Goal: Information Seeking & Learning: Learn about a topic

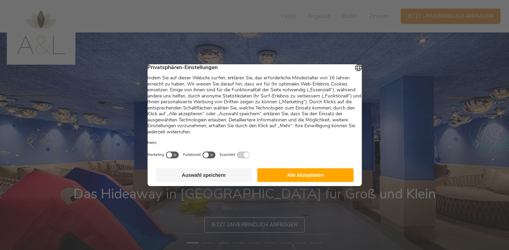
click at [193, 182] on button "Auswahl speichern" at bounding box center [203, 175] width 96 height 14
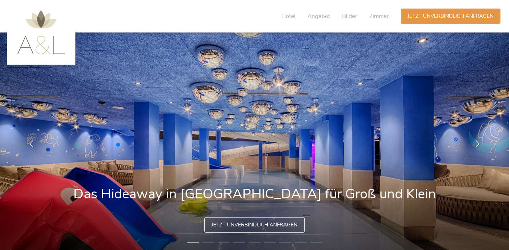
click at [500, 140] on img at bounding box center [254, 144] width 509 height 223
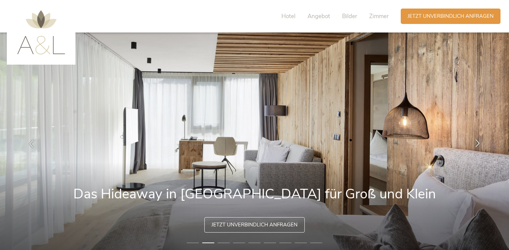
click at [479, 143] on icon at bounding box center [477, 143] width 8 height 8
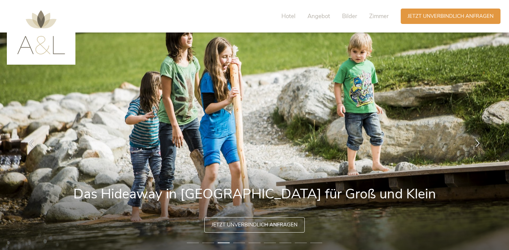
click at [479, 143] on icon at bounding box center [477, 143] width 8 height 8
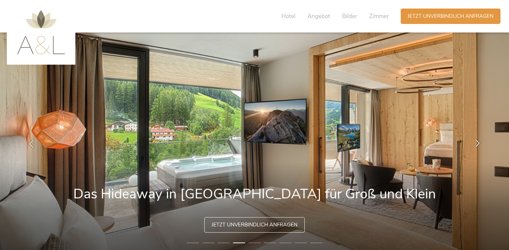
click at [479, 143] on icon at bounding box center [477, 143] width 8 height 8
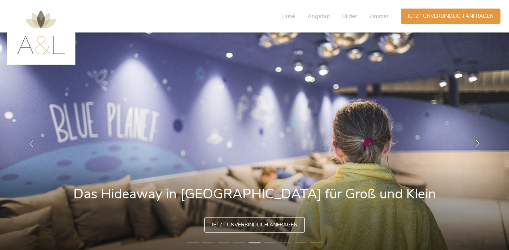
click at [479, 143] on icon at bounding box center [477, 143] width 8 height 8
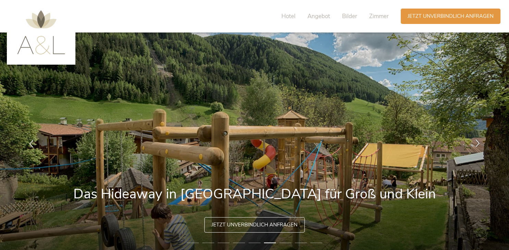
click at [479, 143] on icon at bounding box center [477, 143] width 8 height 8
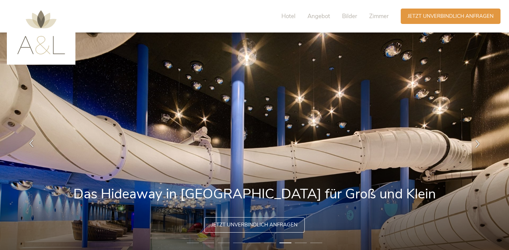
click at [29, 145] on icon at bounding box center [31, 143] width 8 height 8
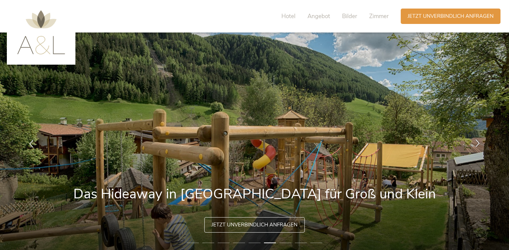
click at [474, 141] on icon at bounding box center [477, 143] width 8 height 8
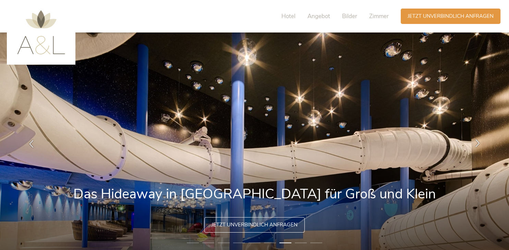
click at [474, 141] on icon at bounding box center [477, 143] width 8 height 8
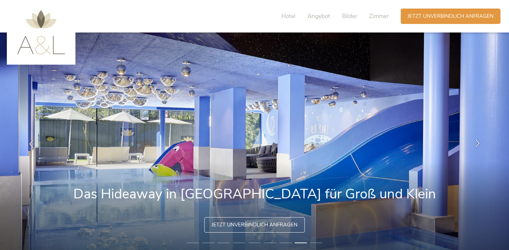
click at [474, 141] on icon at bounding box center [477, 143] width 8 height 8
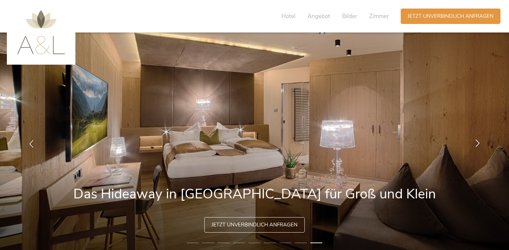
click at [474, 141] on icon at bounding box center [477, 143] width 8 height 8
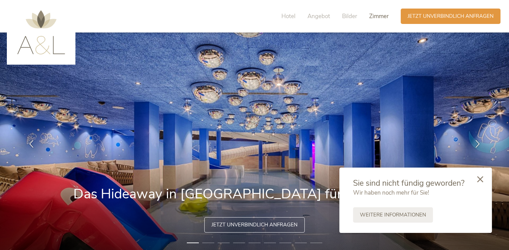
click at [371, 15] on span "Zimmer" at bounding box center [379, 16] width 20 height 8
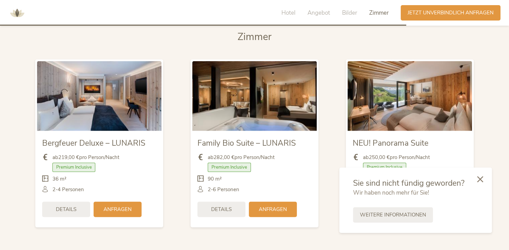
scroll to position [1597, 0]
click at [480, 180] on icon at bounding box center [480, 179] width 6 height 6
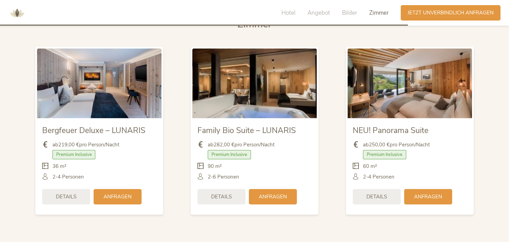
scroll to position [1602, 0]
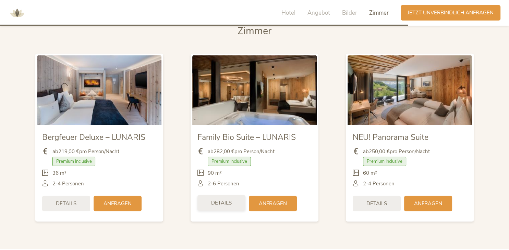
click at [215, 197] on div "Details" at bounding box center [221, 203] width 48 height 15
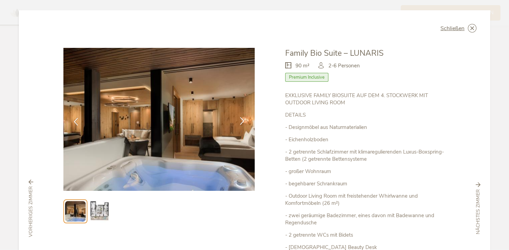
click at [240, 121] on icon at bounding box center [242, 121] width 8 height 8
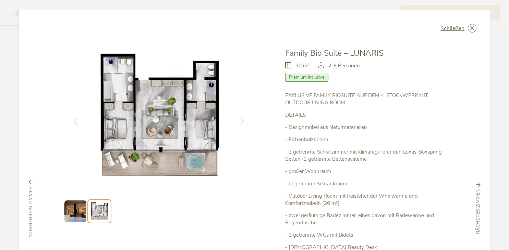
click at [240, 121] on icon at bounding box center [242, 121] width 8 height 8
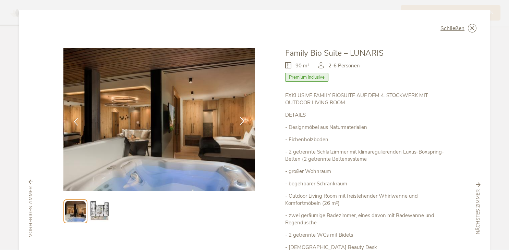
click at [242, 120] on icon at bounding box center [242, 121] width 8 height 8
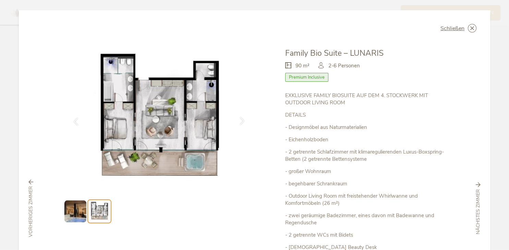
click at [242, 120] on icon at bounding box center [242, 121] width 8 height 8
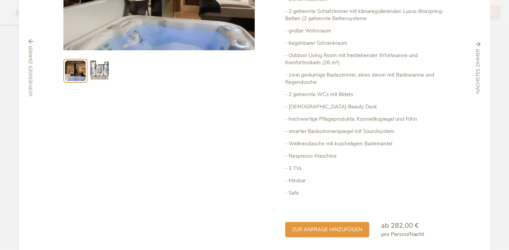
scroll to position [0, 0]
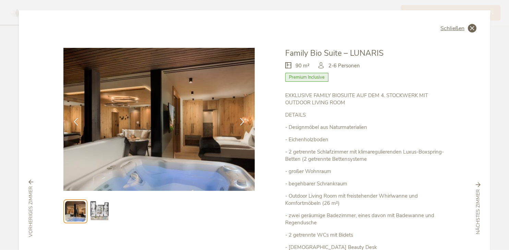
click at [450, 29] on span "Schließen" at bounding box center [452, 28] width 24 height 5
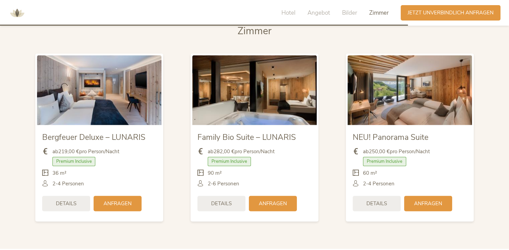
click at [399, 100] on img at bounding box center [409, 90] width 124 height 70
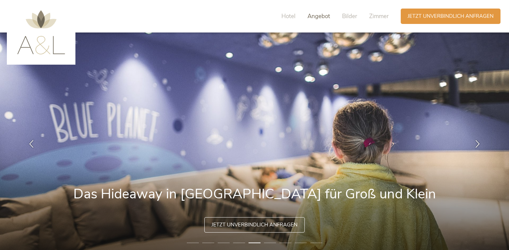
click at [315, 17] on span "Angebot" at bounding box center [318, 16] width 23 height 8
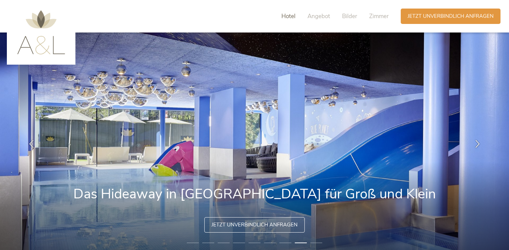
click at [287, 14] on span "Hotel" at bounding box center [288, 16] width 14 height 8
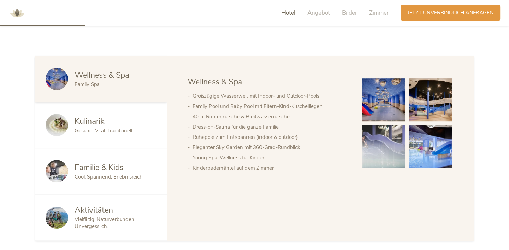
scroll to position [351, 0]
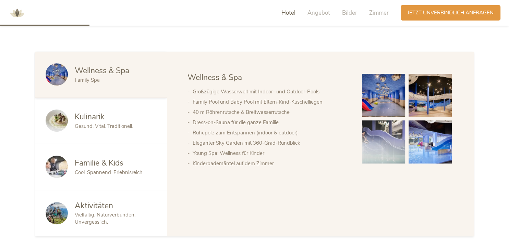
click at [81, 112] on span "Kulinarik" at bounding box center [90, 117] width 30 height 11
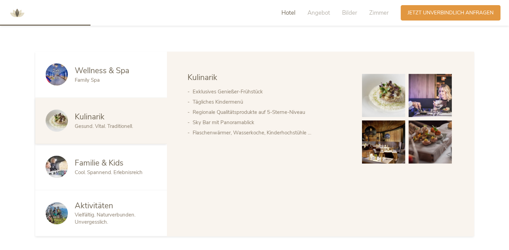
scroll to position [387, 0]
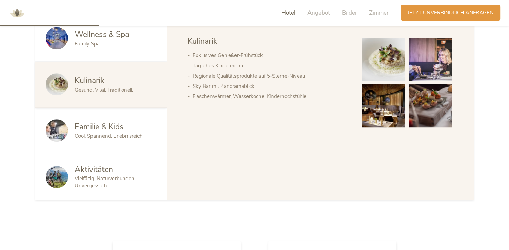
click at [90, 129] on span "Familie & Kids" at bounding box center [99, 127] width 49 height 11
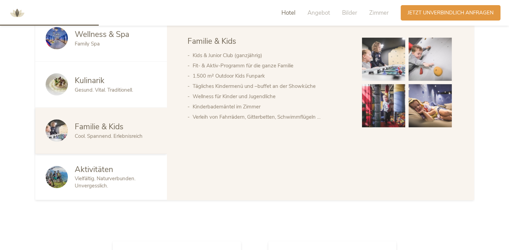
click at [89, 173] on span "Aktivitäten" at bounding box center [94, 169] width 38 height 11
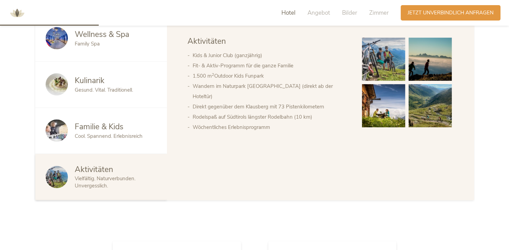
click at [378, 60] on img at bounding box center [383, 59] width 43 height 43
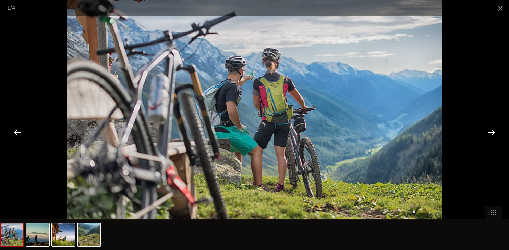
click at [492, 132] on div at bounding box center [490, 132] width 21 height 21
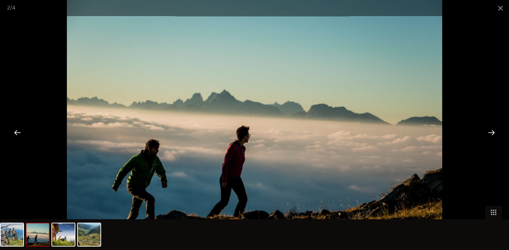
click at [492, 132] on div at bounding box center [490, 132] width 21 height 21
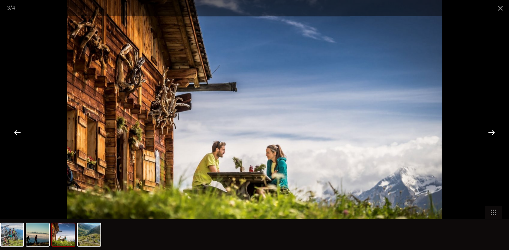
click at [492, 132] on div at bounding box center [490, 132] width 21 height 21
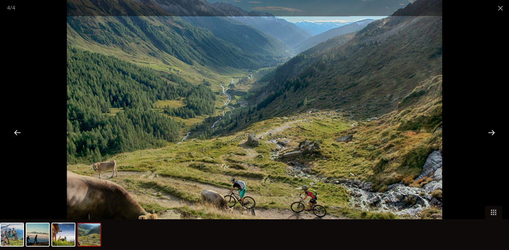
click at [492, 132] on div at bounding box center [490, 132] width 21 height 21
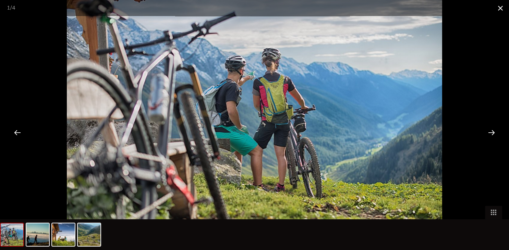
click at [503, 6] on span at bounding box center [499, 8] width 17 height 16
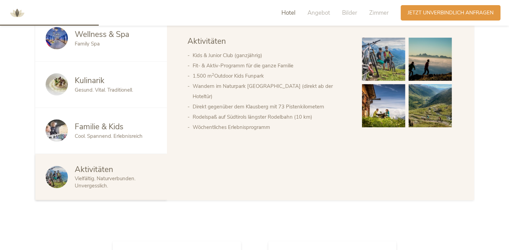
click at [86, 135] on span "Cool. Spannend. Erlebnisreich" at bounding box center [109, 136] width 68 height 7
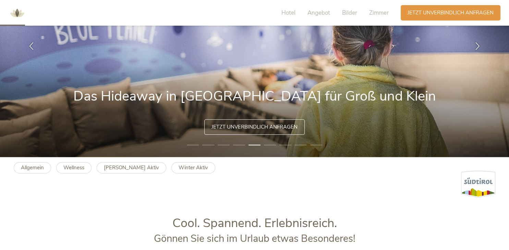
scroll to position [0, 0]
